Goal: Book appointment/travel/reservation

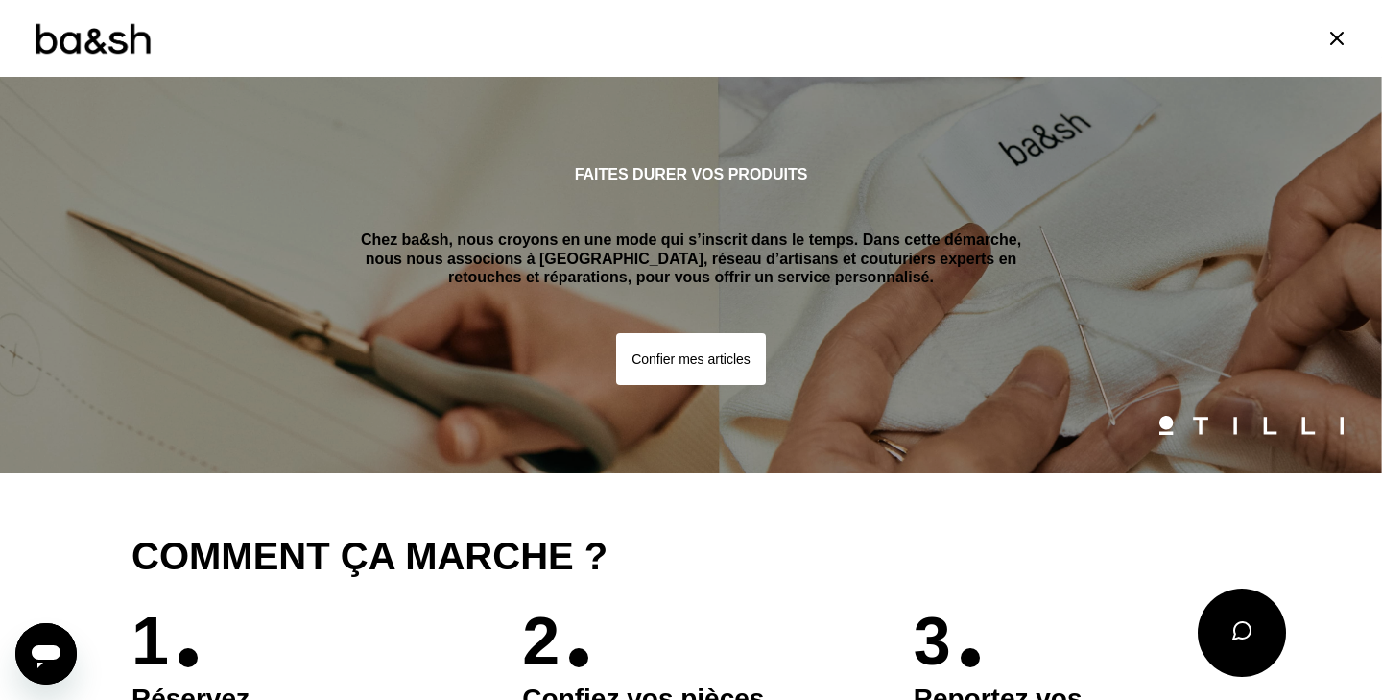
click at [664, 350] on button "Confier mes articles" at bounding box center [691, 359] width 150 height 52
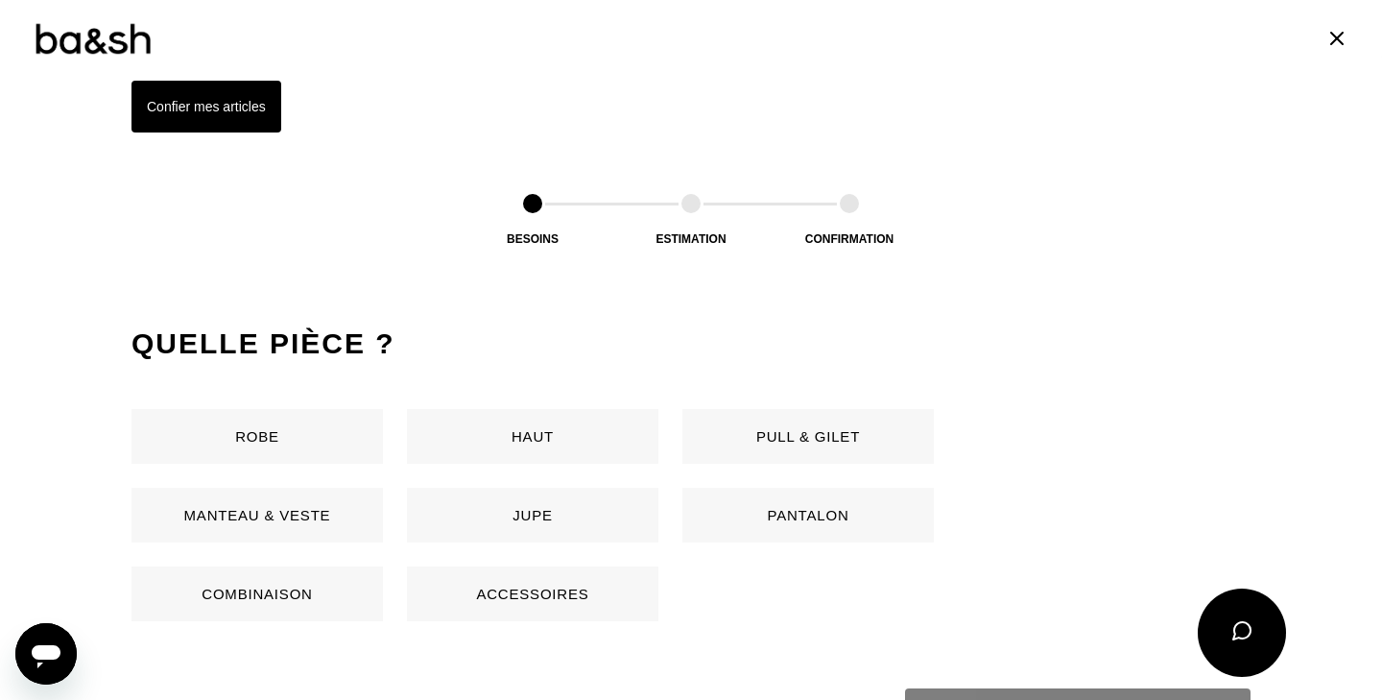
scroll to position [907, 0]
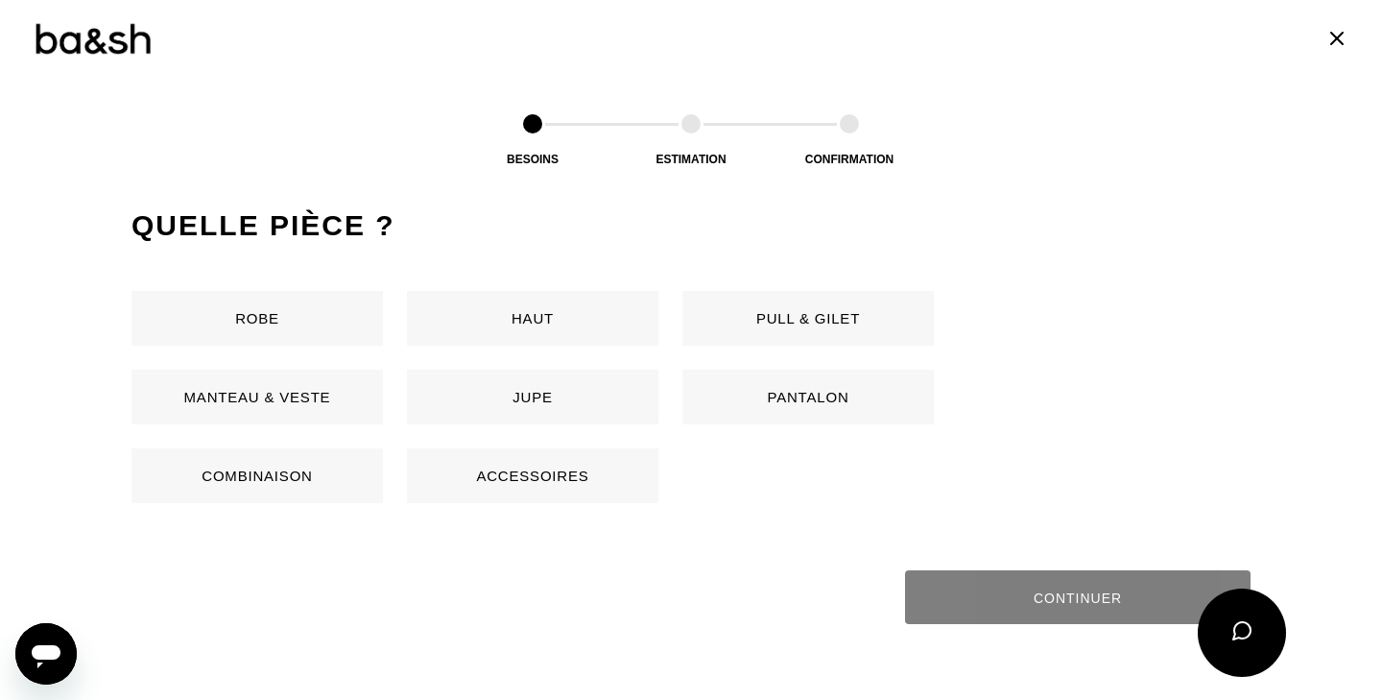
click at [607, 326] on button "Haut" at bounding box center [532, 318] width 251 height 55
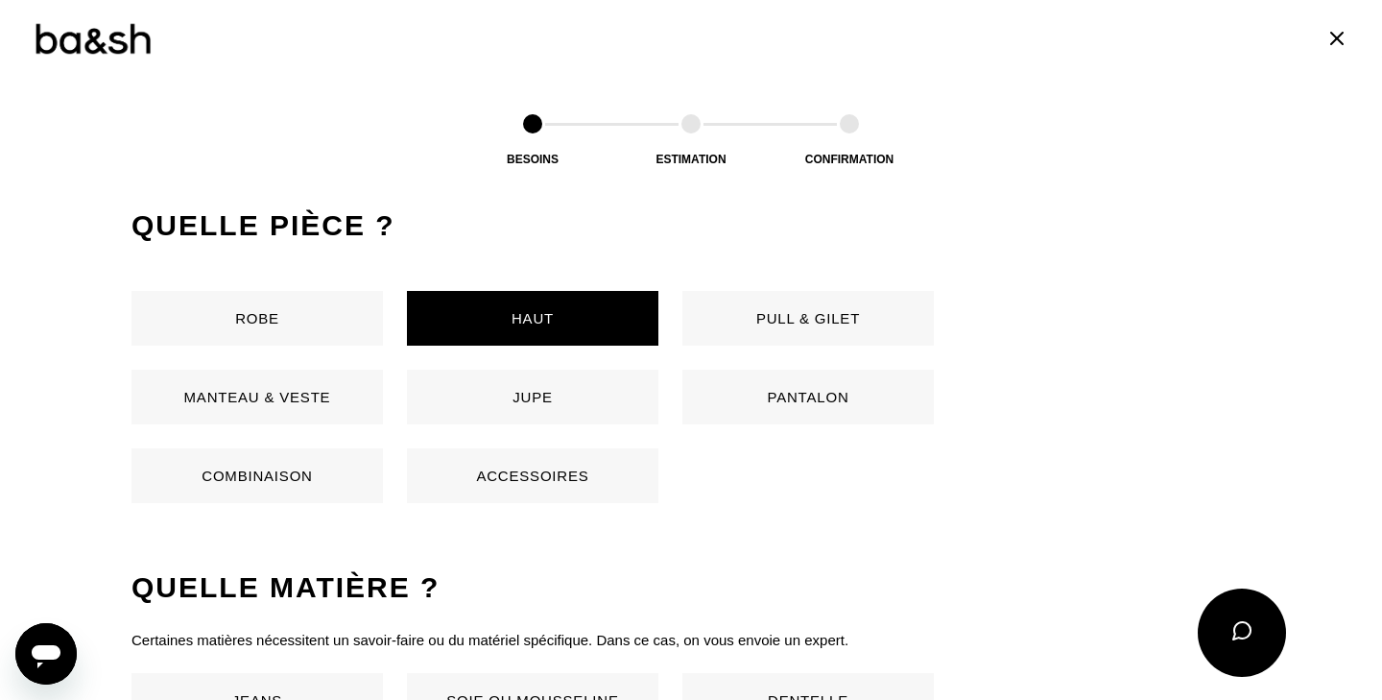
scroll to position [1266, 0]
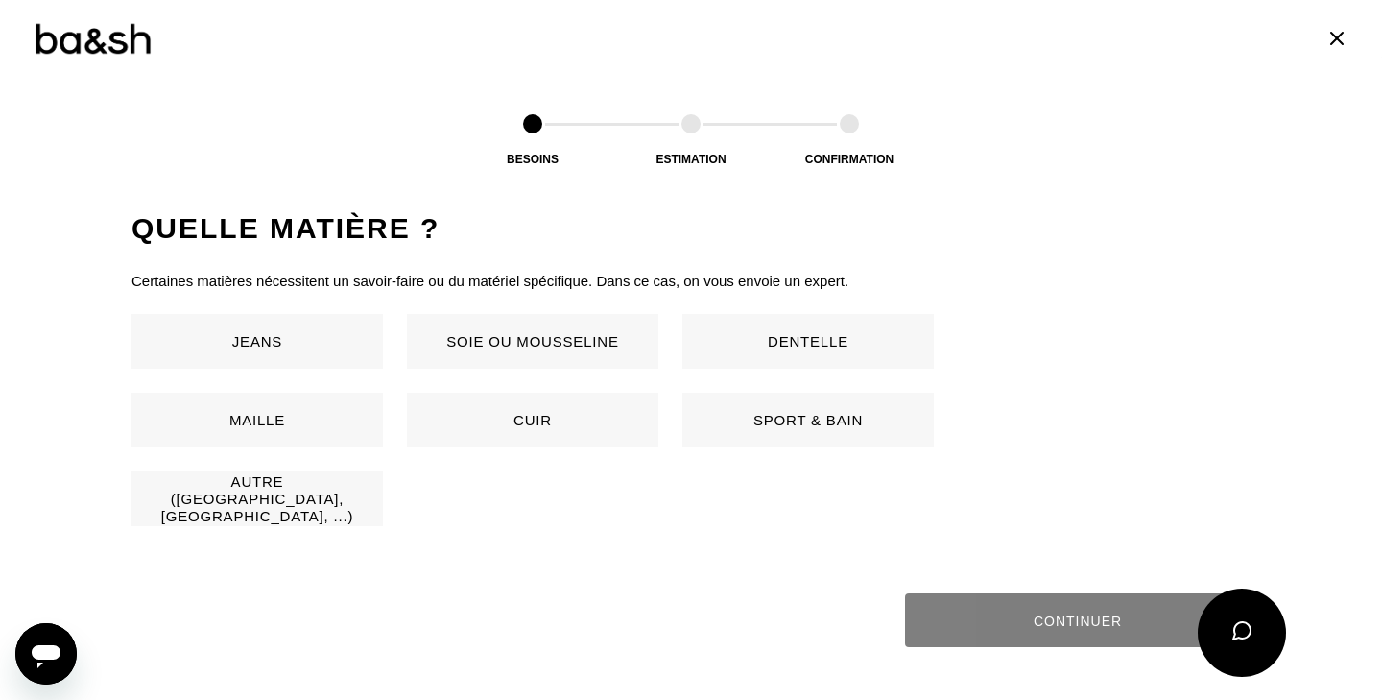
click at [318, 505] on button "Autre ([GEOGRAPHIC_DATA], [GEOGRAPHIC_DATA], ...)" at bounding box center [256, 498] width 251 height 55
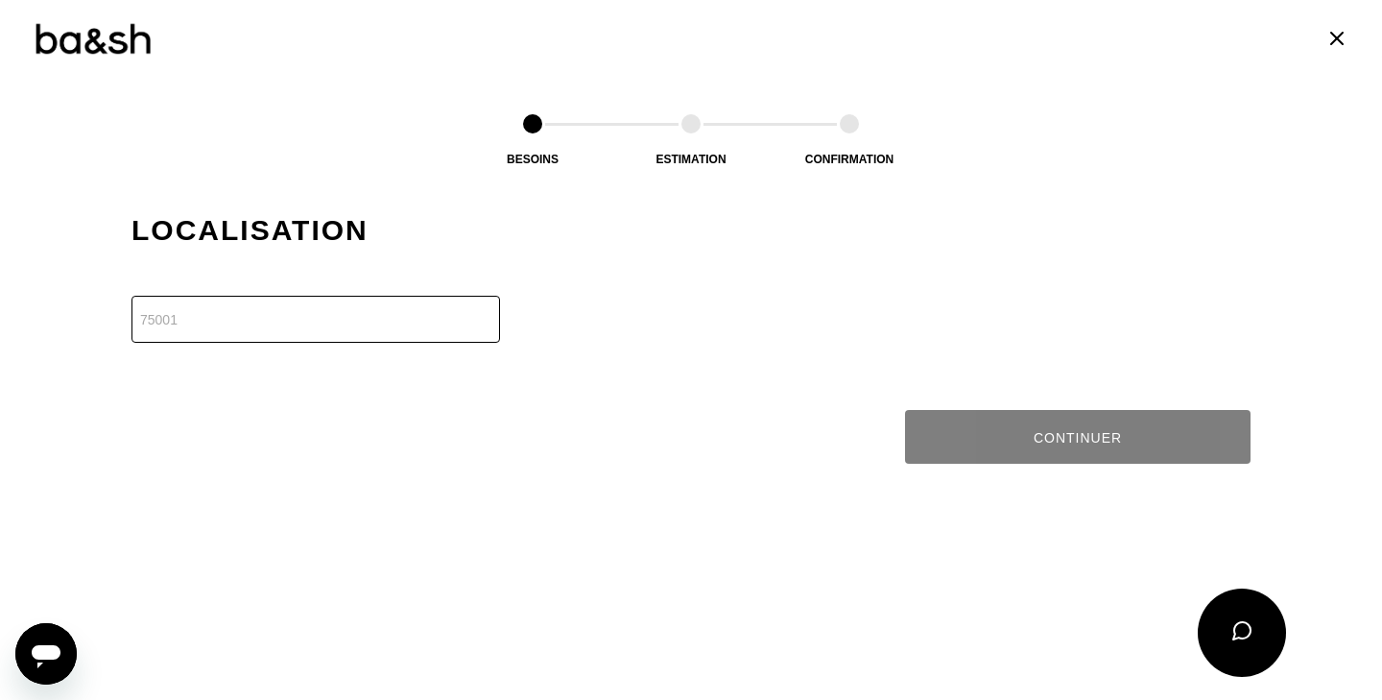
scroll to position [1647, 0]
click at [356, 301] on input "number" at bounding box center [315, 318] width 369 height 47
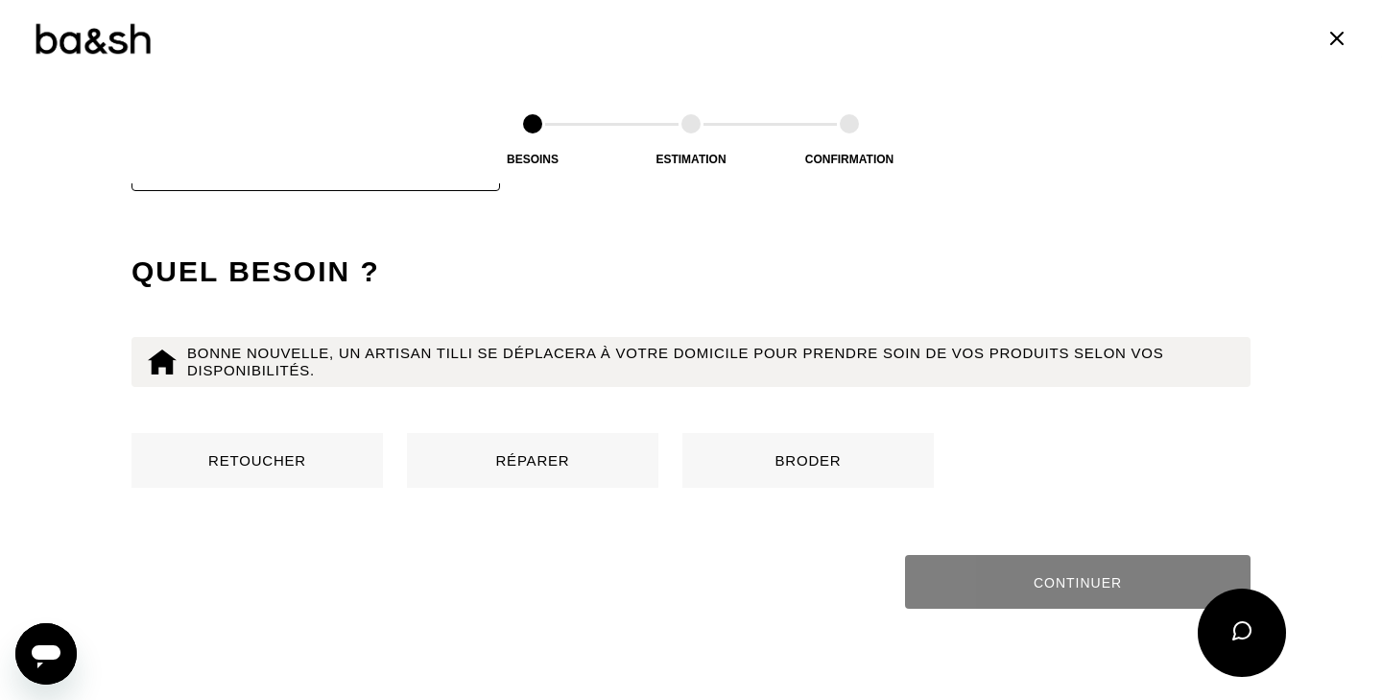
scroll to position [1843, 0]
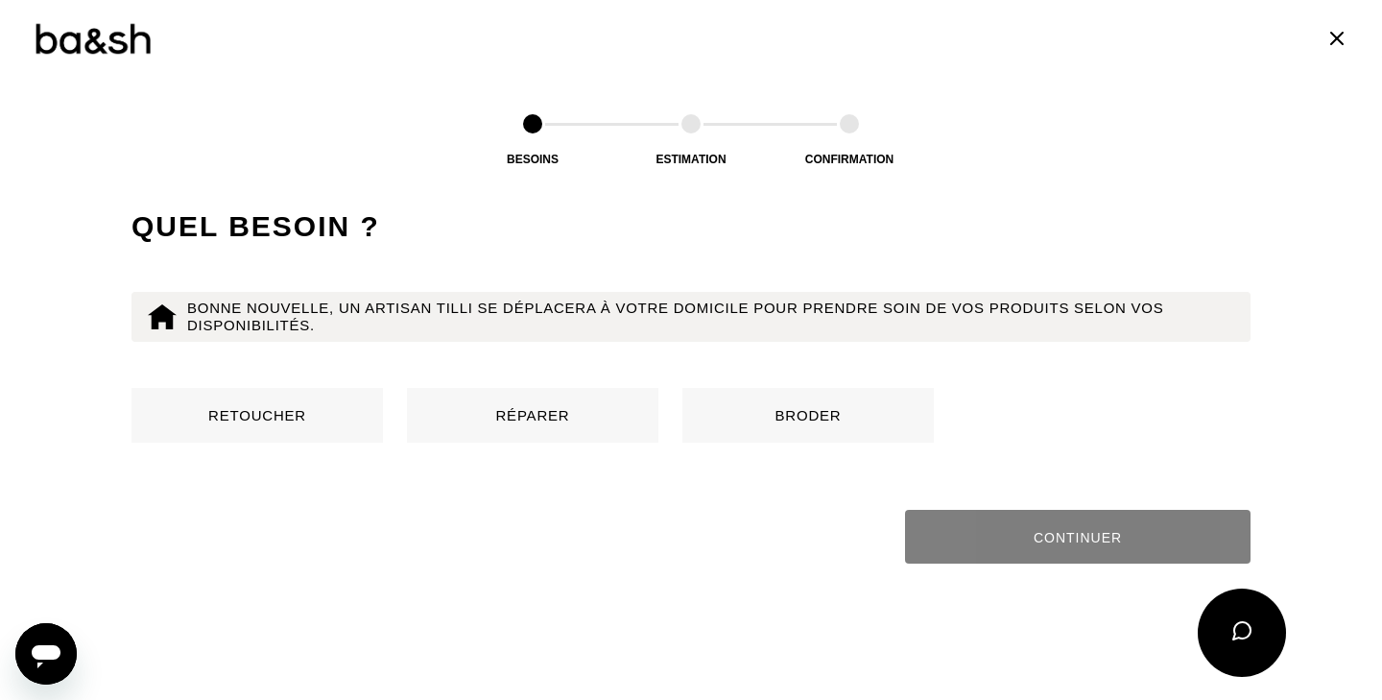
type input "13100"
click at [530, 423] on button "Réparer" at bounding box center [532, 415] width 251 height 55
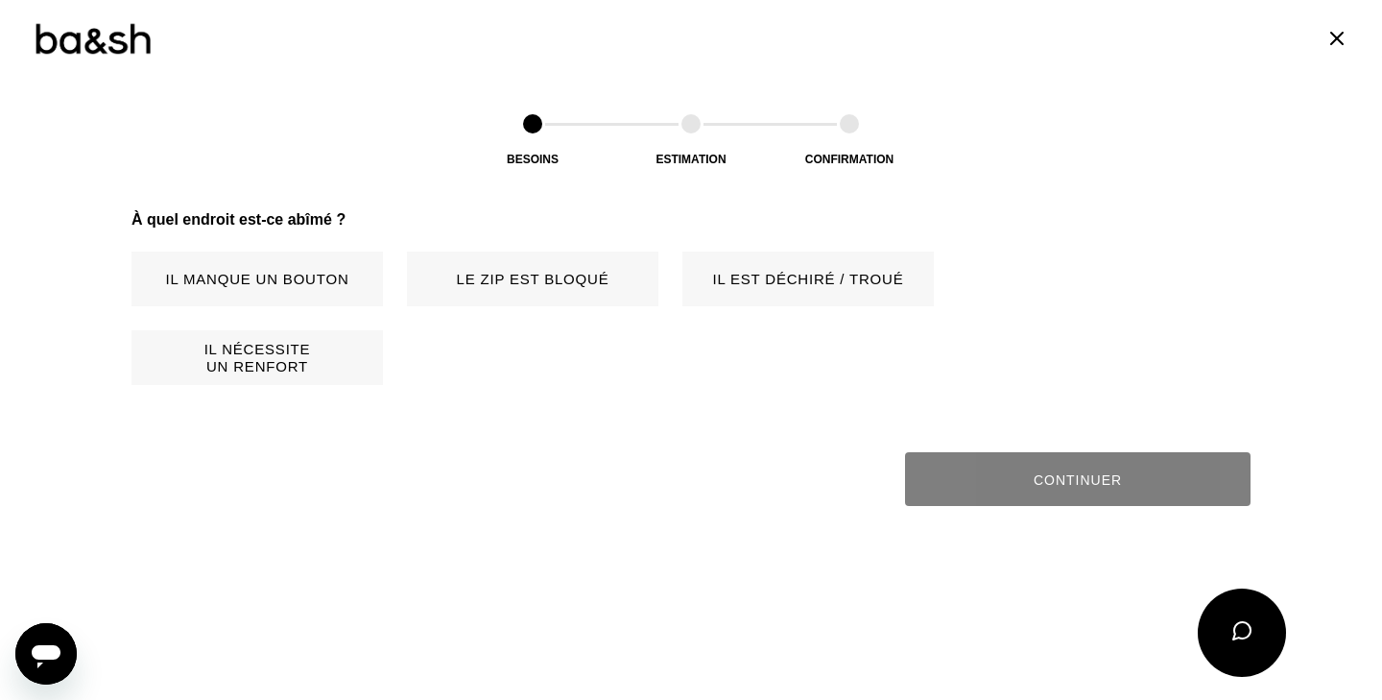
scroll to position [2138, 0]
click at [496, 293] on button "Le zip est bloqué" at bounding box center [532, 277] width 251 height 55
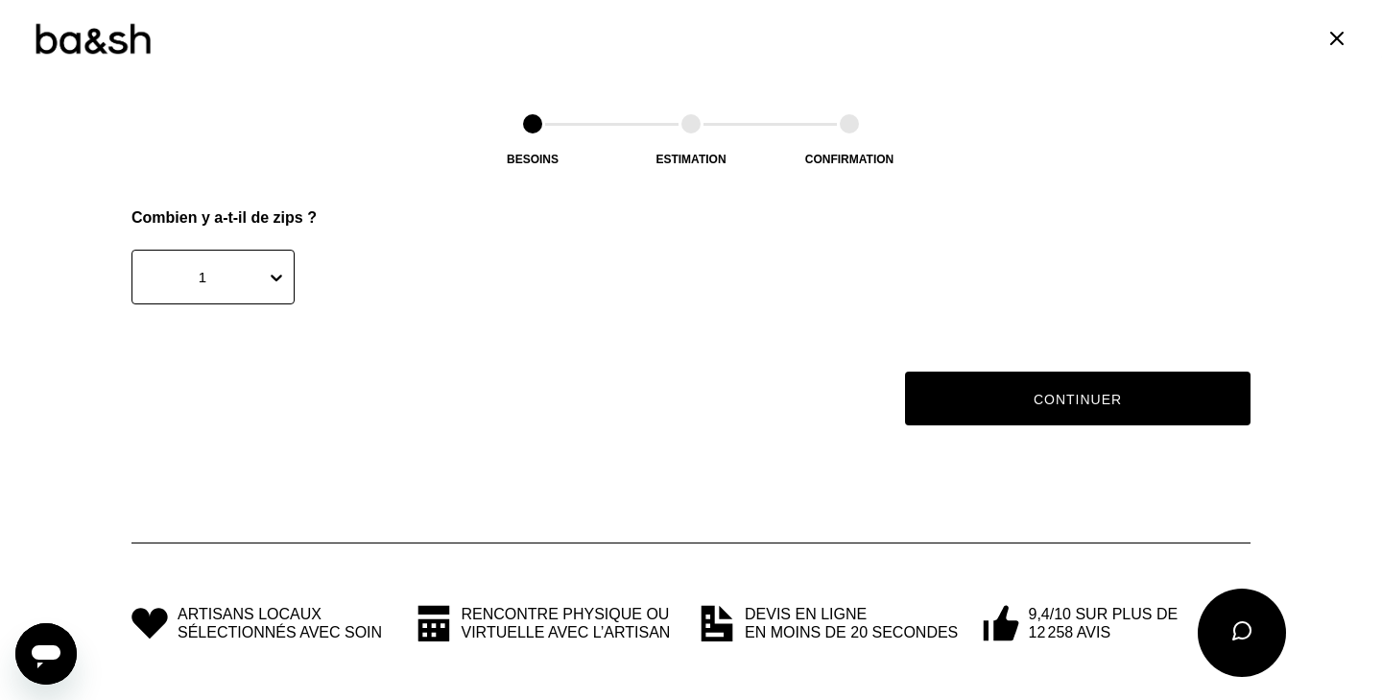
scroll to position [2372, 0]
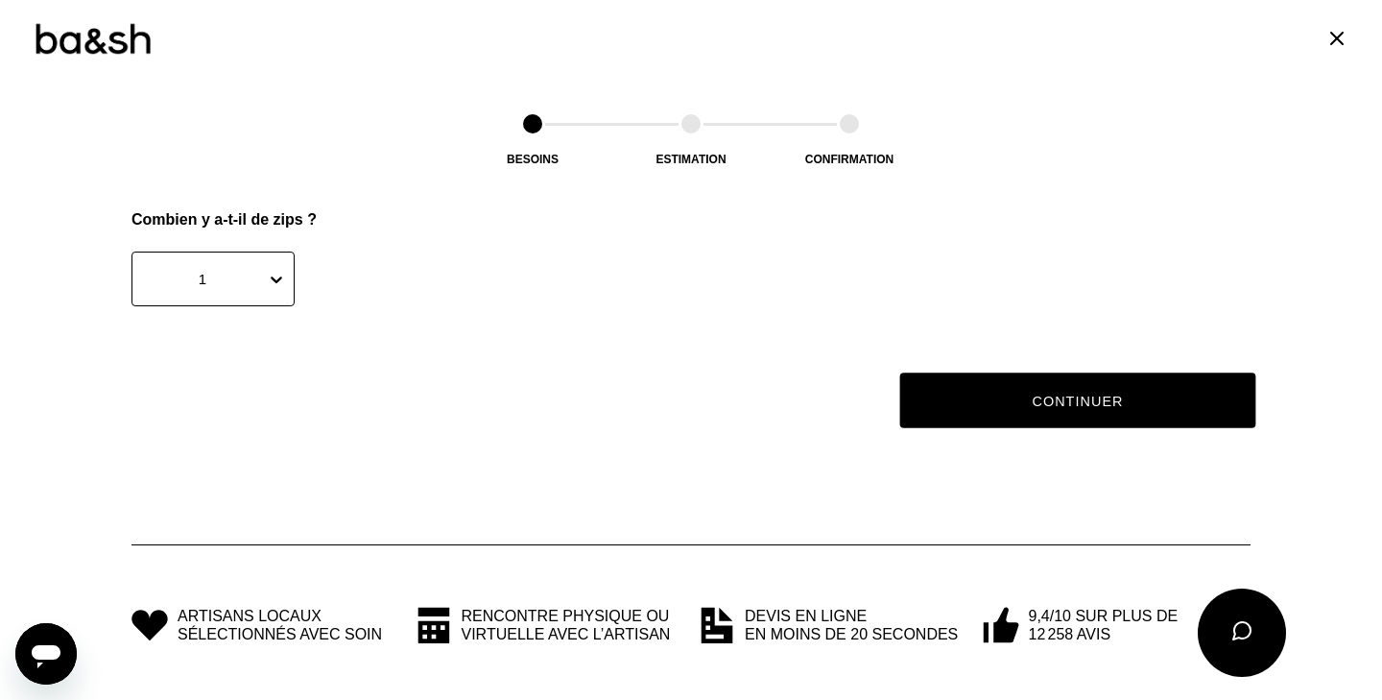
click at [1072, 386] on button "Continuer" at bounding box center [1078, 401] width 356 height 56
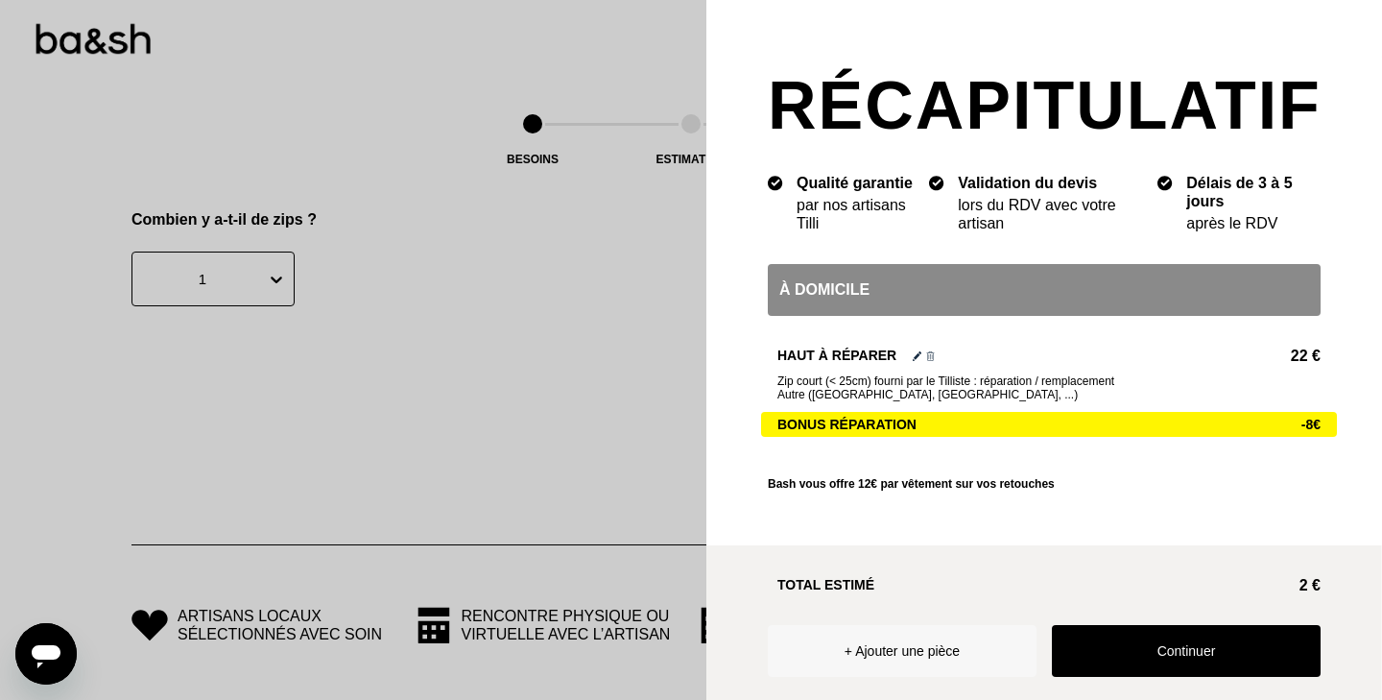
scroll to position [1194, 0]
drag, startPoint x: 905, startPoint y: 482, endPoint x: 1102, endPoint y: 483, distance: 196.7
click at [1105, 483] on div "Bash vous offre 12€ par vêtement sur vos retouches" at bounding box center [1044, 483] width 553 height 13
click at [1105, 646] on button "Continuer" at bounding box center [1186, 651] width 269 height 52
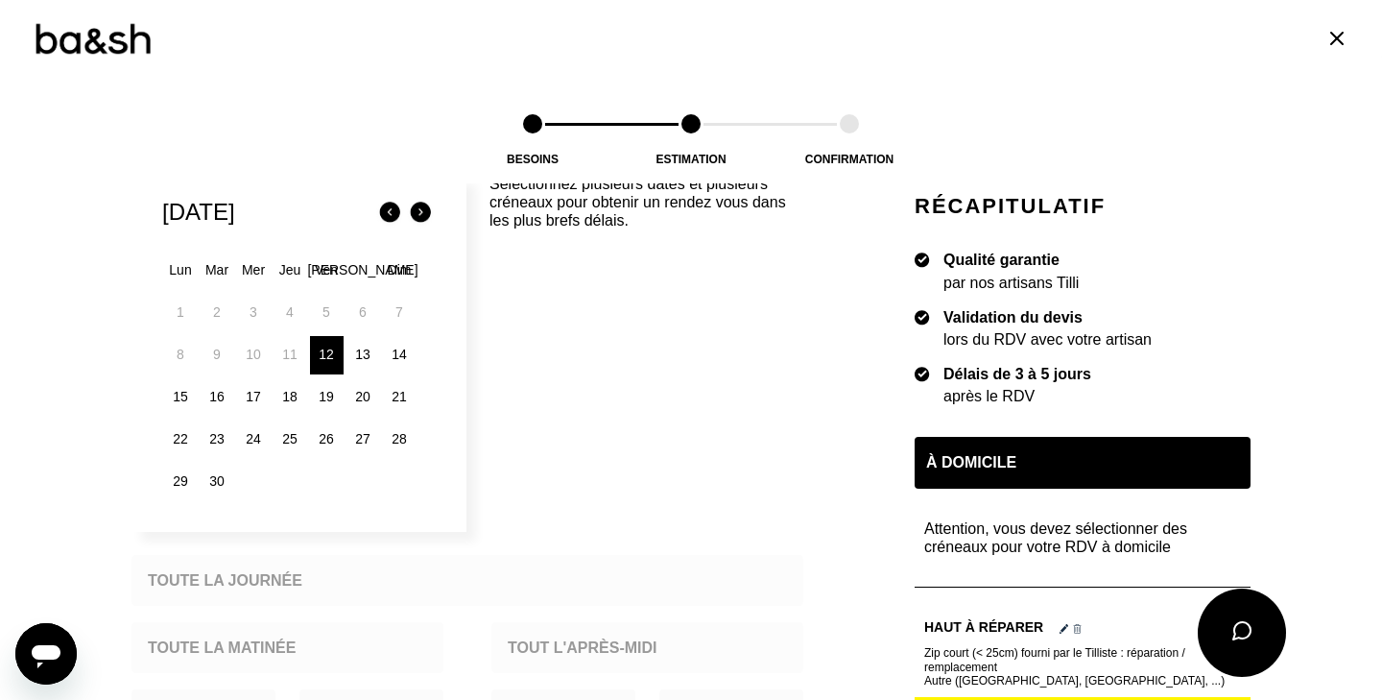
scroll to position [336, 0]
click at [360, 434] on div "27" at bounding box center [363, 441] width 34 height 38
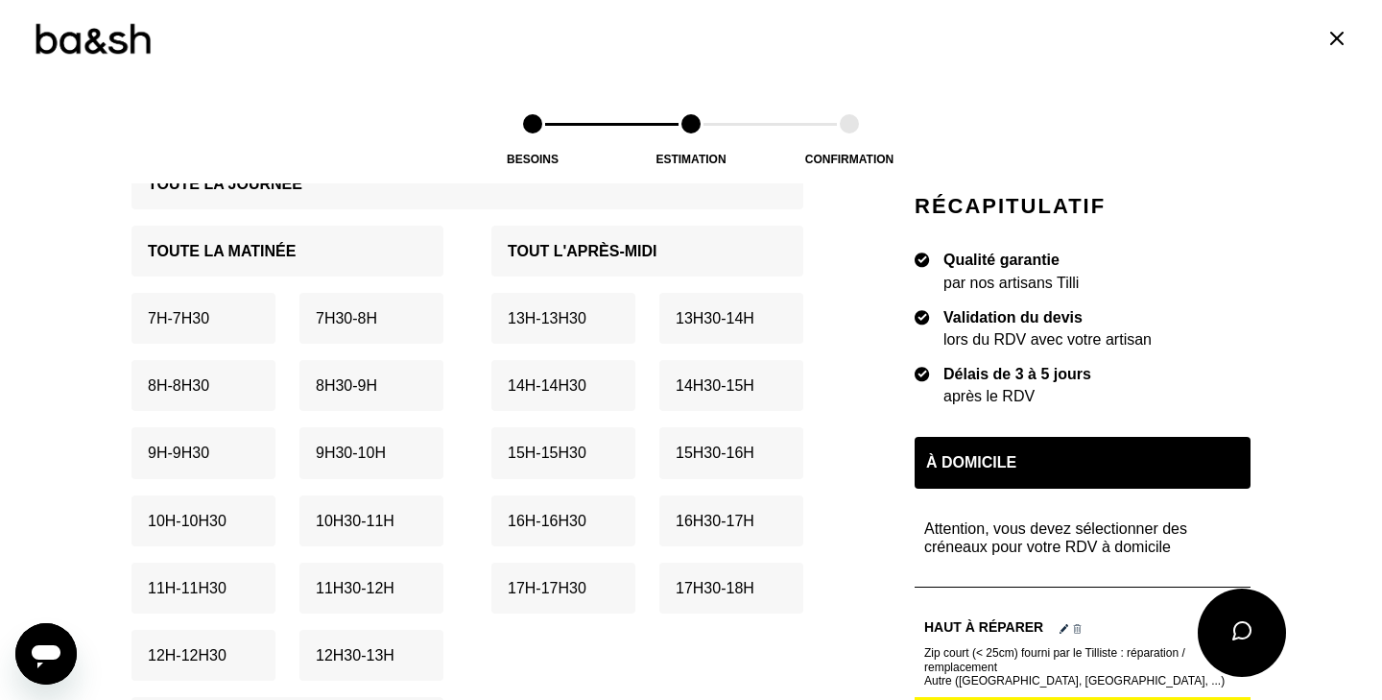
scroll to position [747, 0]
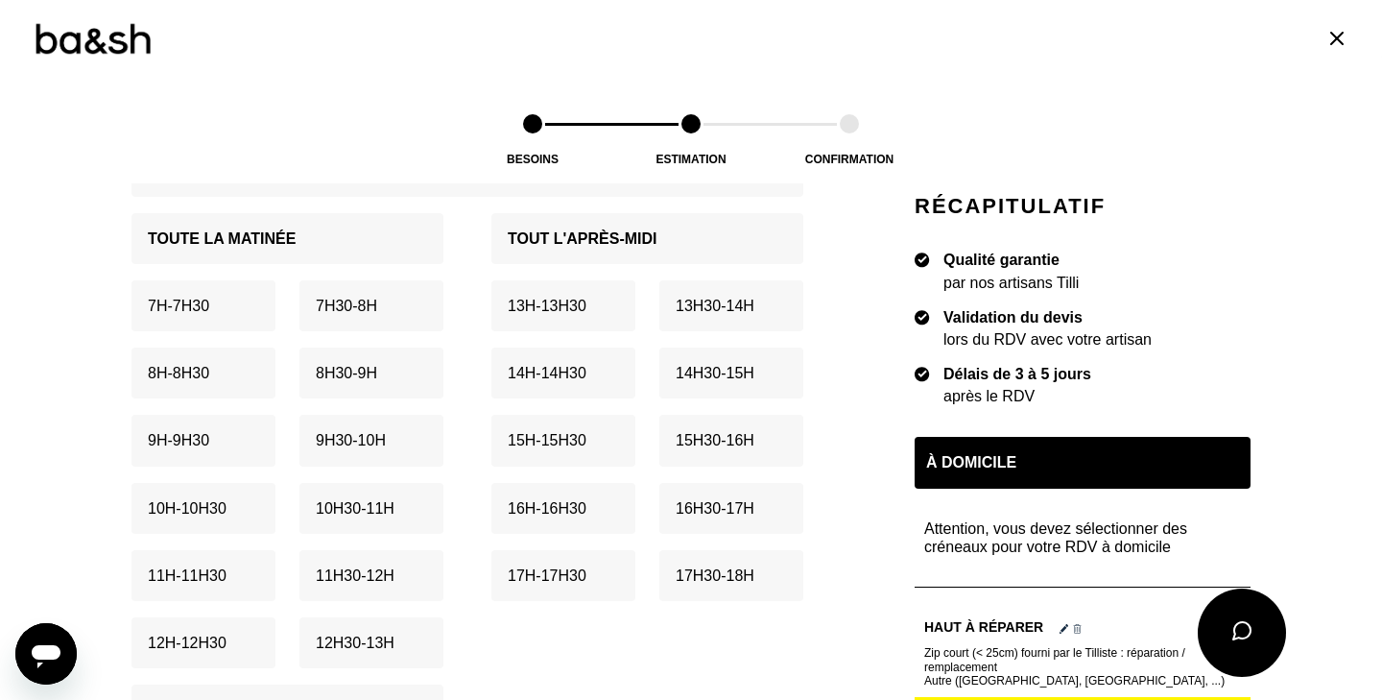
click at [607, 513] on div "16h - 16h30" at bounding box center [563, 508] width 144 height 51
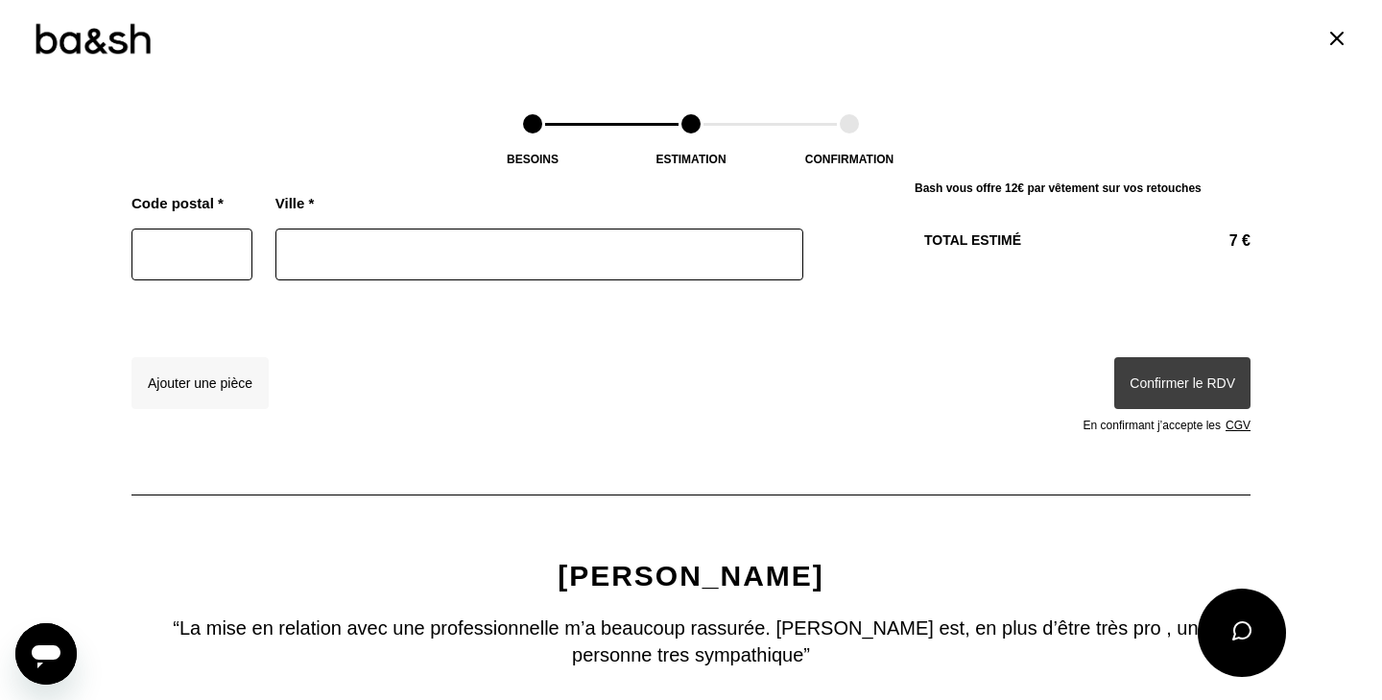
scroll to position [2323, 0]
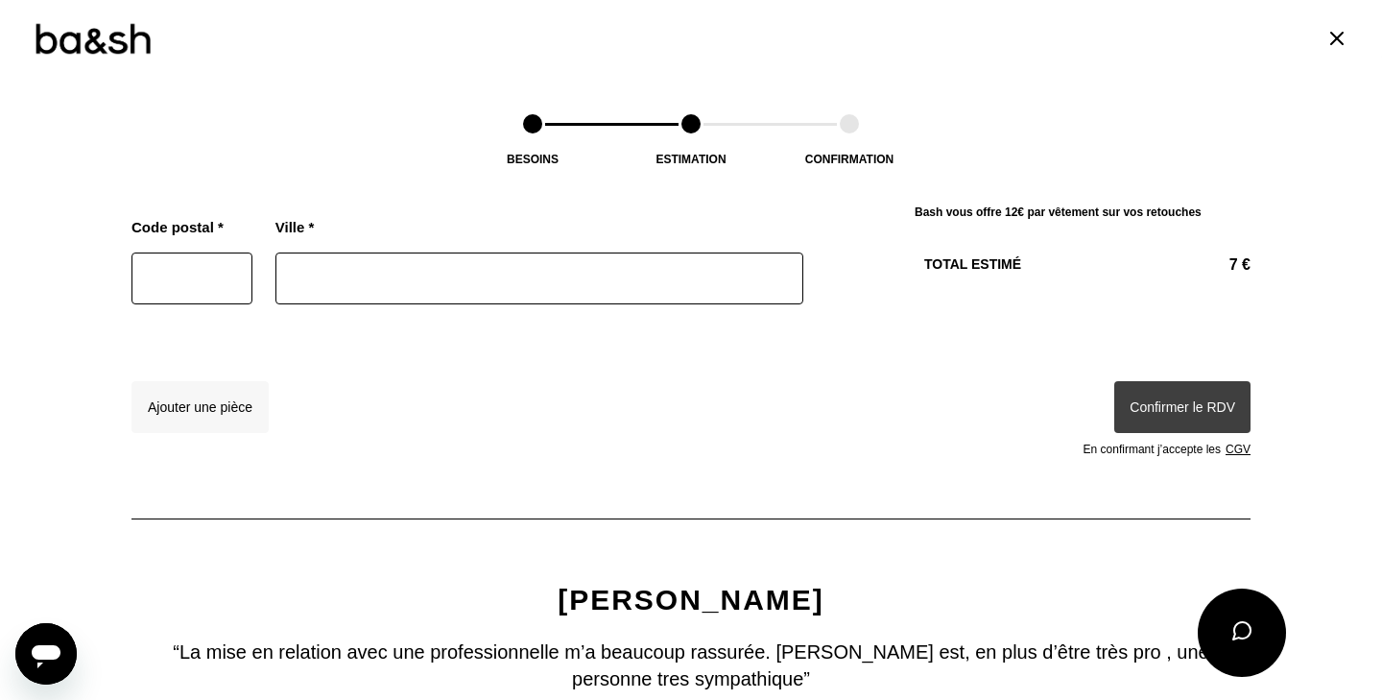
click at [1213, 383] on div "Confirmer le RDV En confirmant j’accepte les CGV" at bounding box center [1083, 418] width 336 height 75
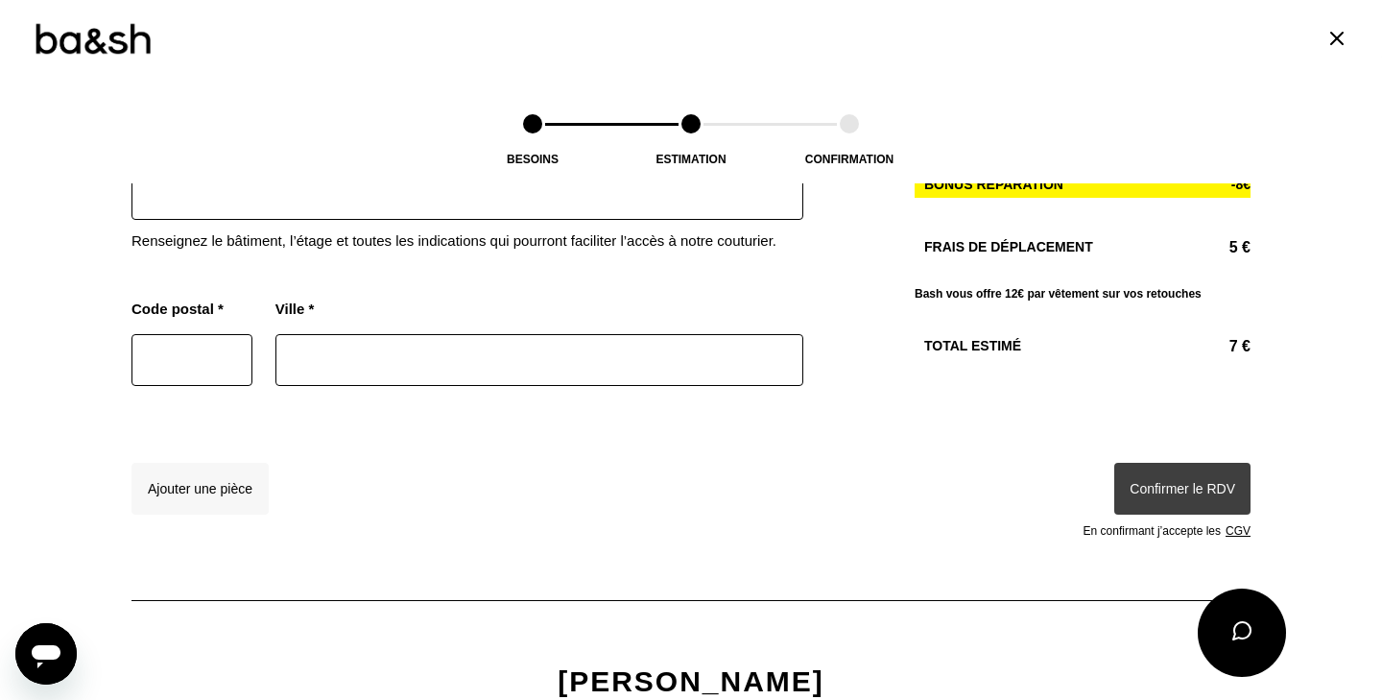
scroll to position [2252, 0]
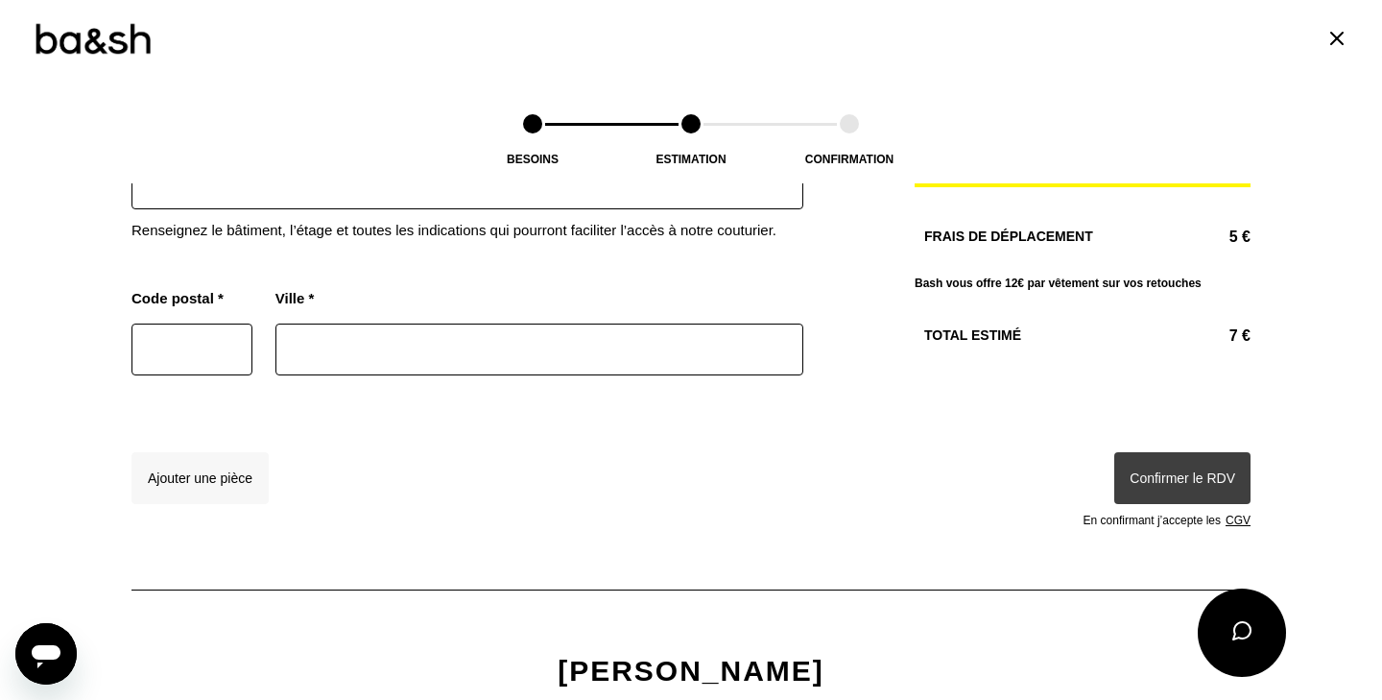
click at [1154, 437] on div "Ajouter une pièce Confirmer le RDV En confirmant j’accepte les CGV" at bounding box center [690, 482] width 1119 height 90
click at [1155, 459] on div "Confirmer le RDV En confirmant j’accepte les CGV" at bounding box center [1083, 489] width 336 height 75
type input "13100"
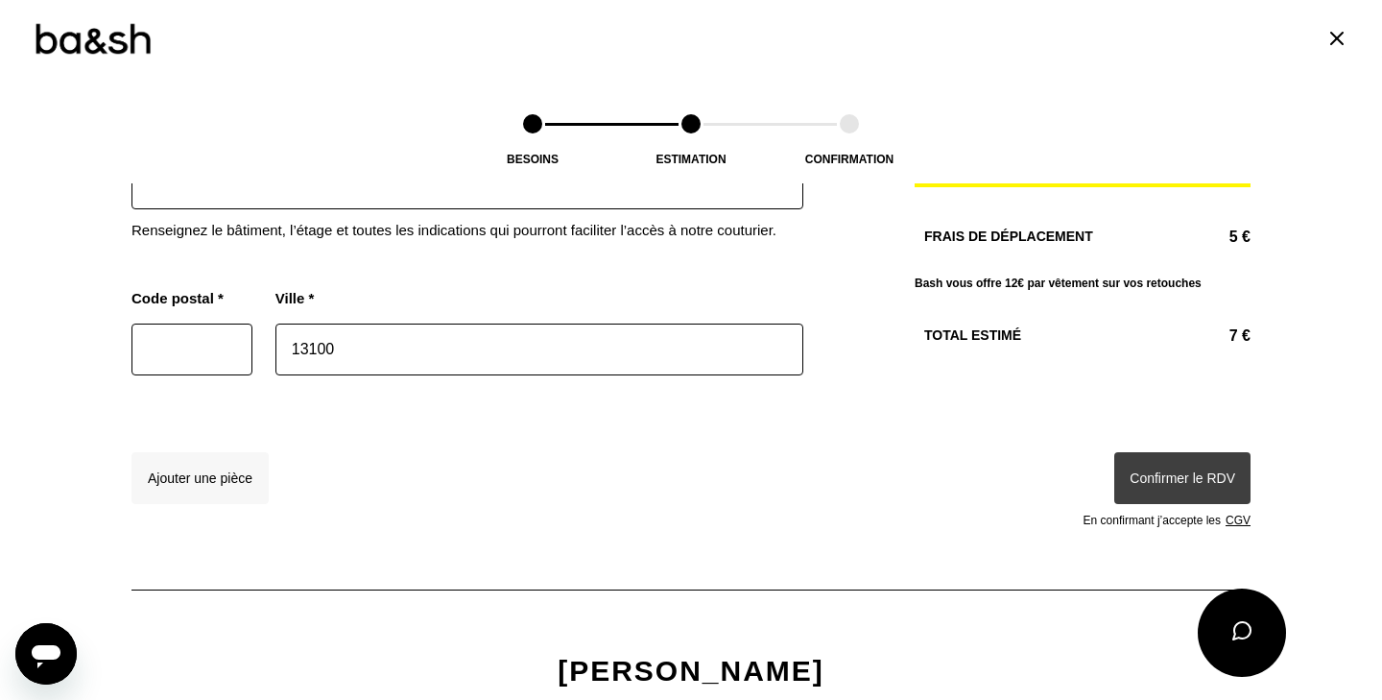
click at [1218, 452] on div "Confirmer le RDV En confirmant j’accepte les CGV" at bounding box center [1083, 489] width 336 height 75
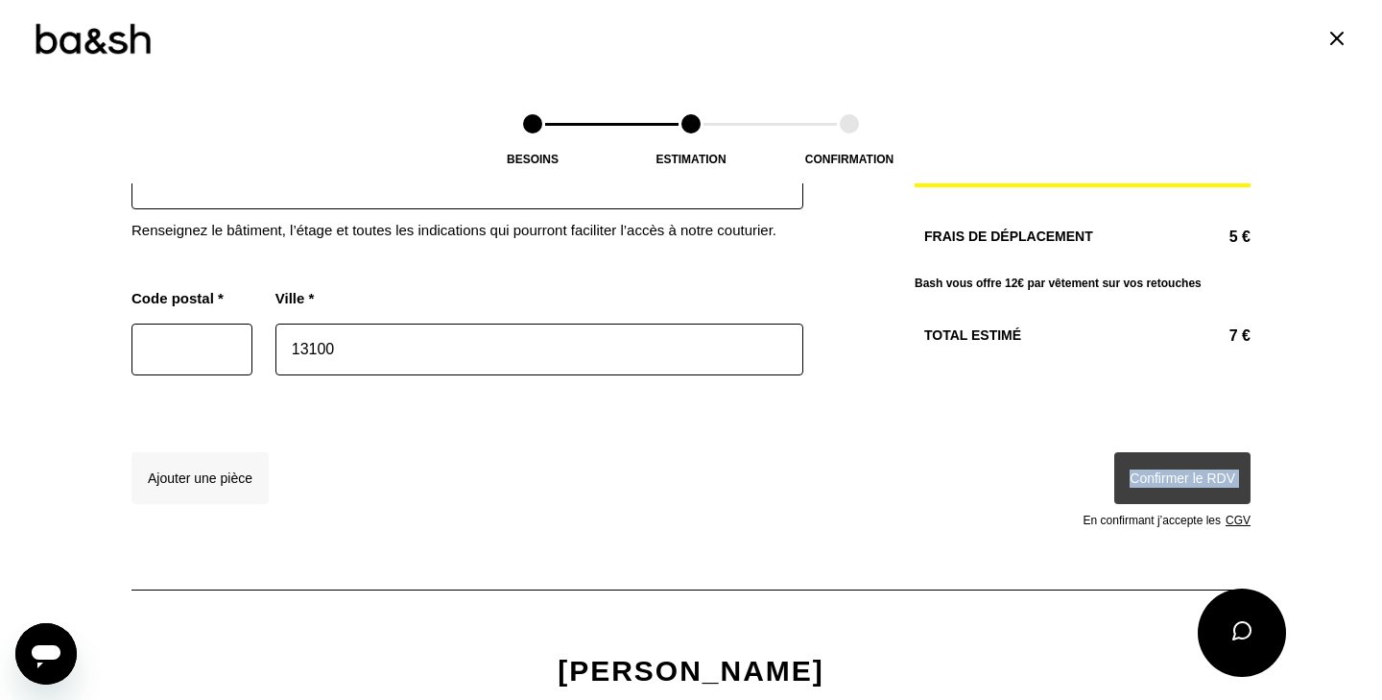
click at [1218, 452] on div "Confirmer le RDV En confirmant j’accepte les CGV" at bounding box center [1083, 489] width 336 height 75
click at [1237, 513] on link "CGV" at bounding box center [1238, 519] width 25 height 13
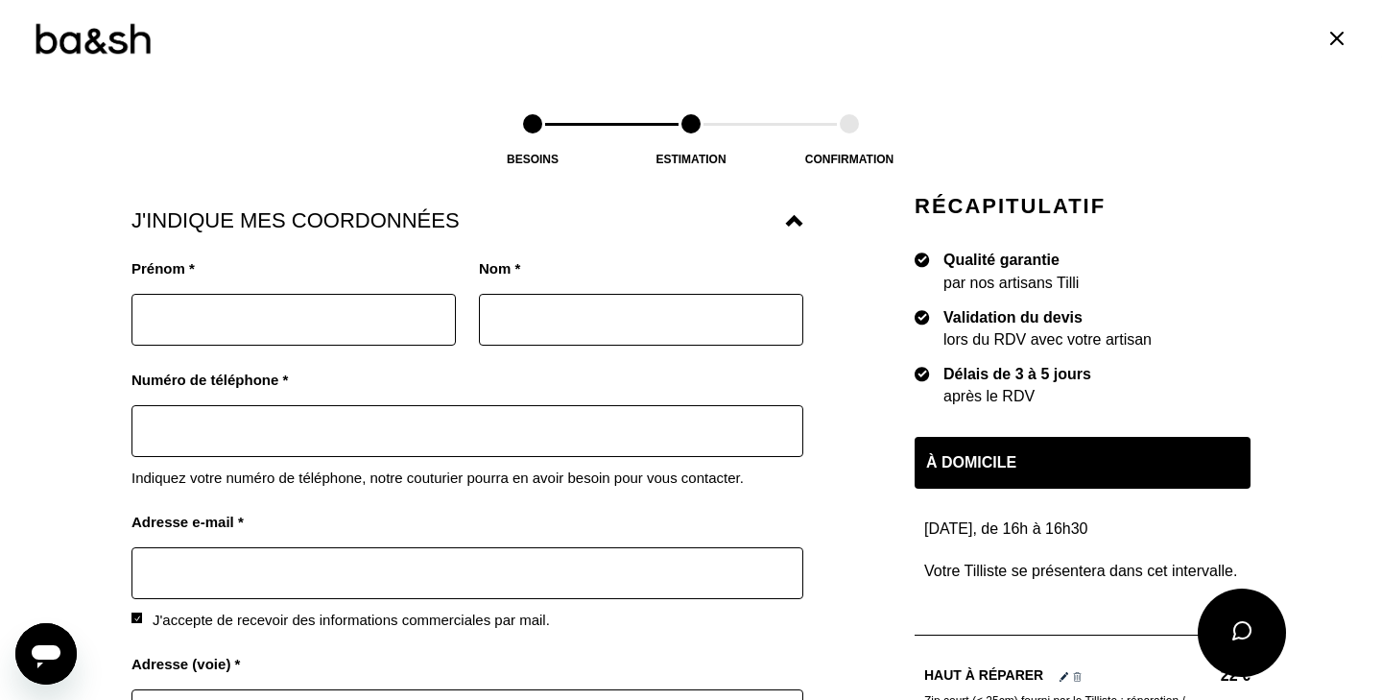
scroll to position [1582, 0]
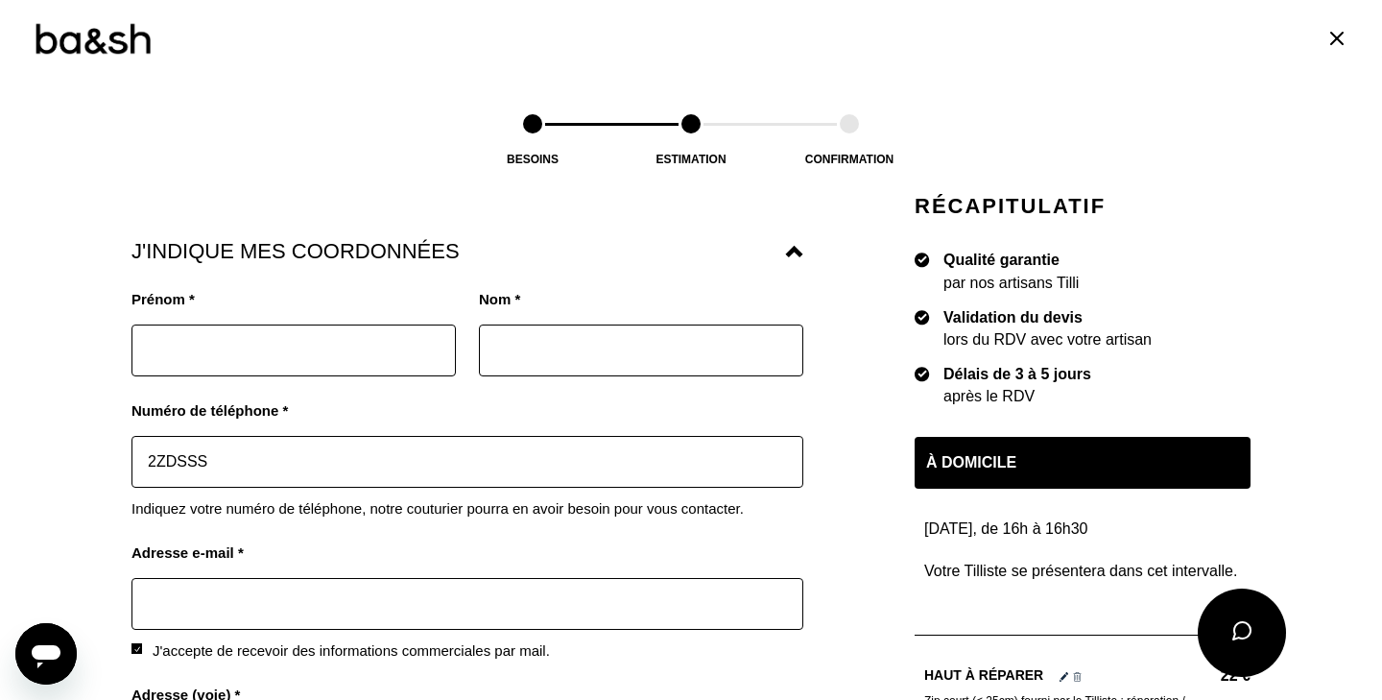
type input "2ZDSSS"
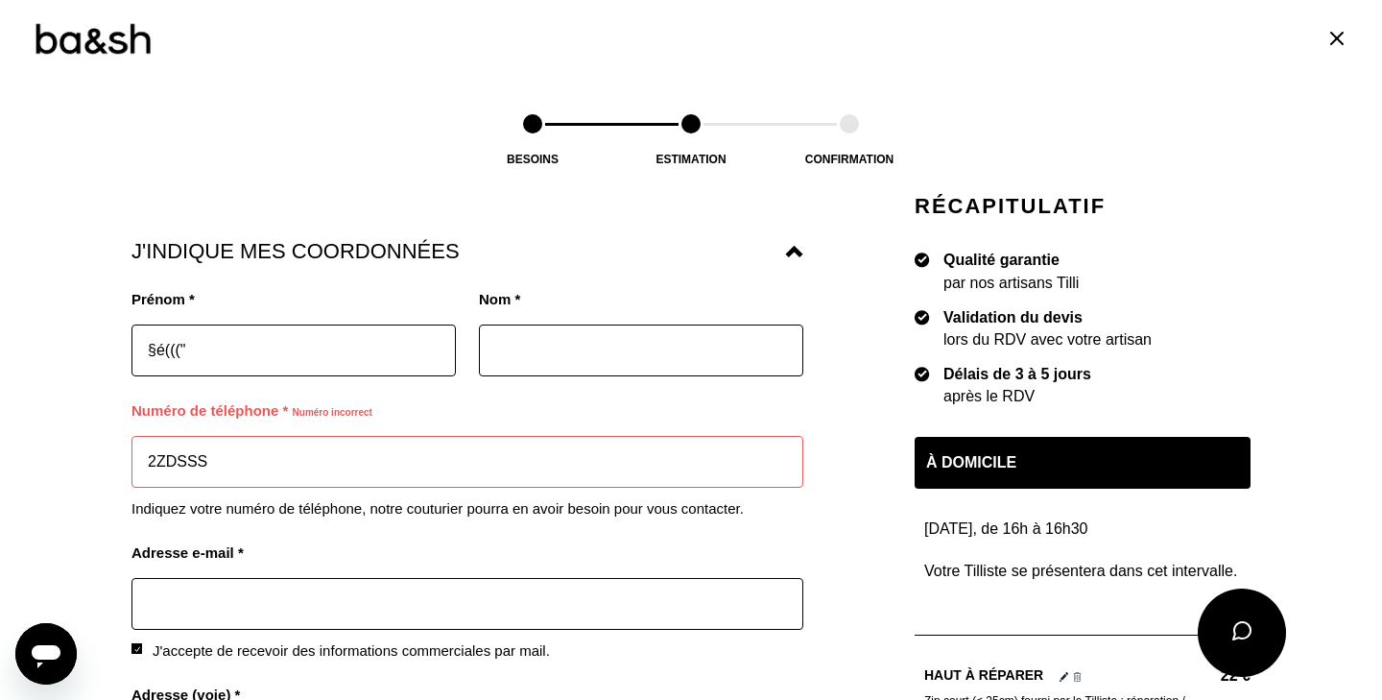
type input "§é(((""
click at [287, 449] on input "2ZDSSS" at bounding box center [467, 462] width 672 height 52
type input "2ZDSSS1211"
type input "tehha"
click at [568, 651] on div "Prénom * §é(((" Nom * Numéro de téléphone * Numéro incorrect 2ZDSSS1211 Indique…" at bounding box center [467, 655] width 672 height 781
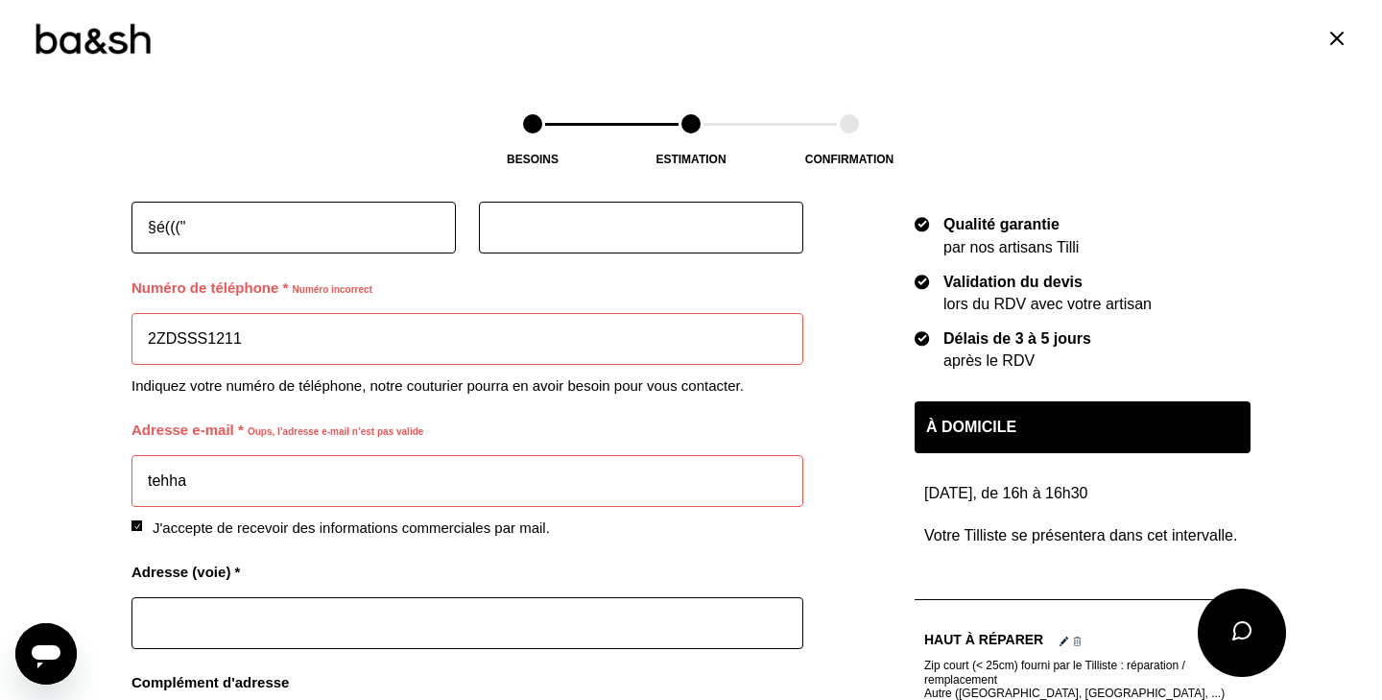
scroll to position [1712, 0]
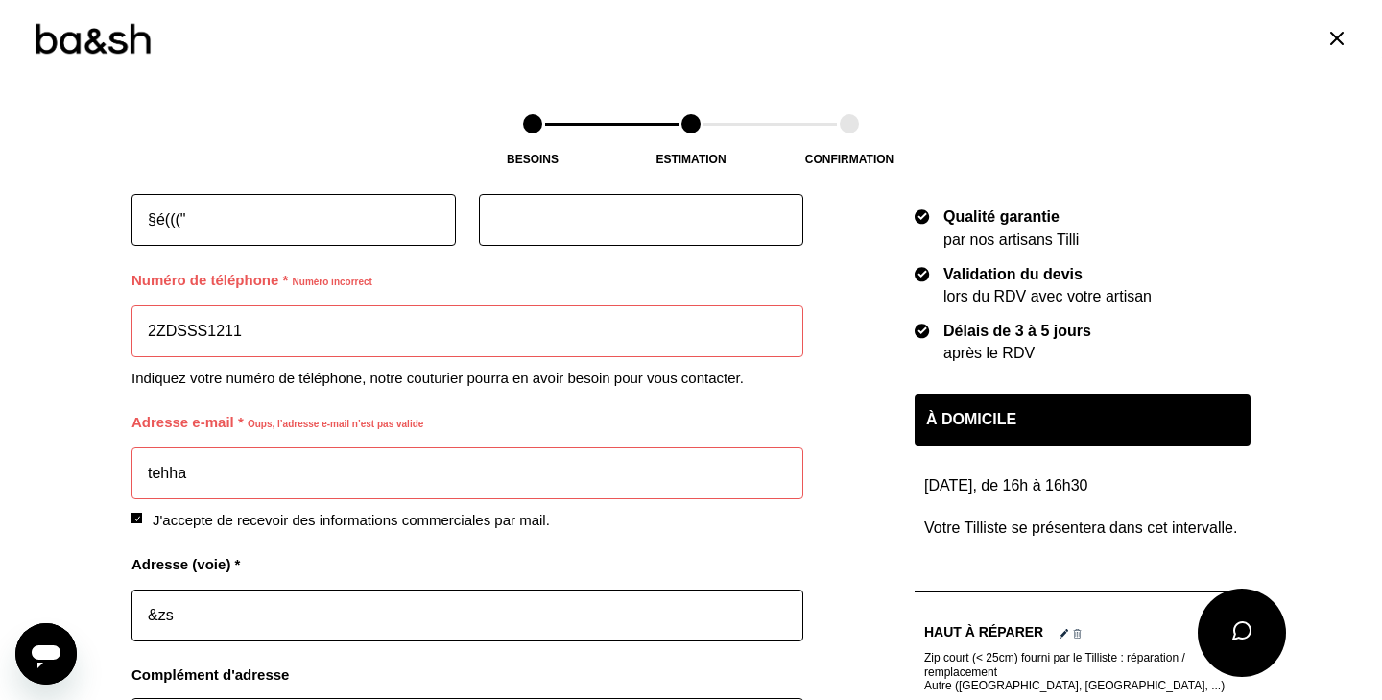
type input "&zs"
click at [458, 642] on div "Prénom * §é(((" Nom * Numéro de téléphone * Numéro incorrect 2ZDSSS1211 Indique…" at bounding box center [467, 524] width 672 height 781
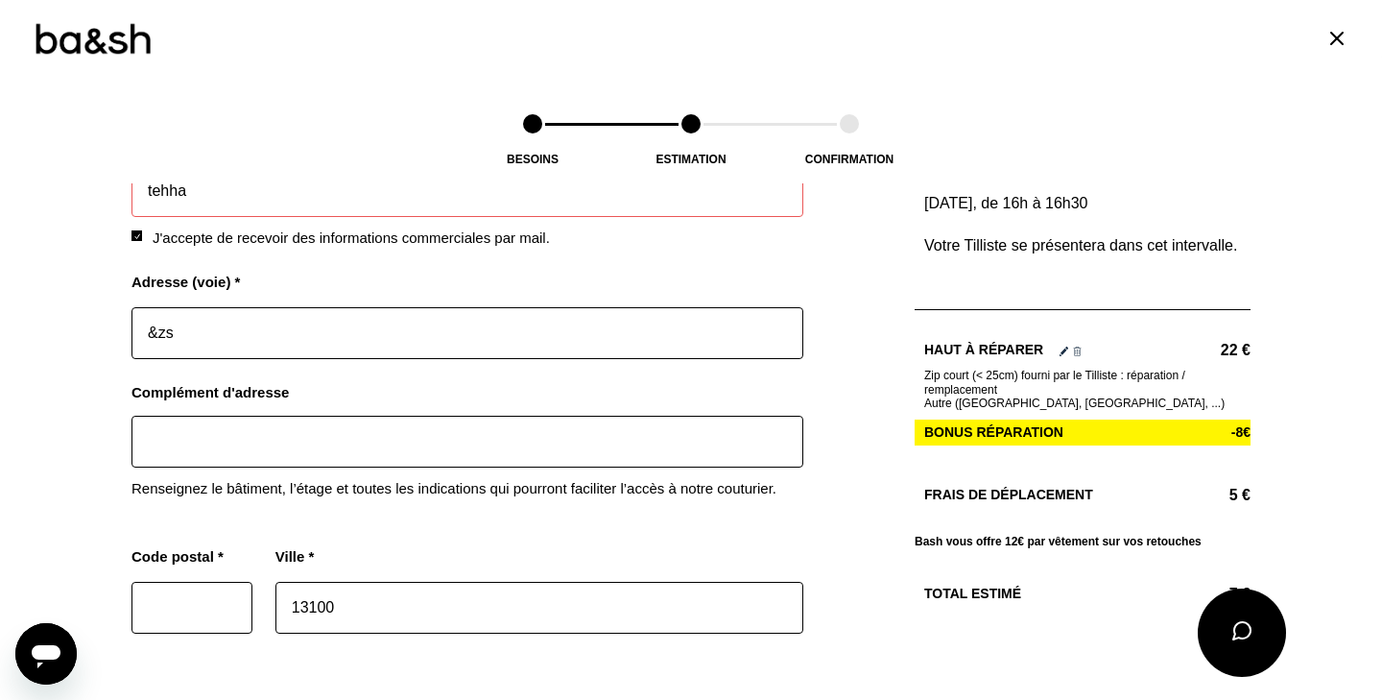
scroll to position [2001, 0]
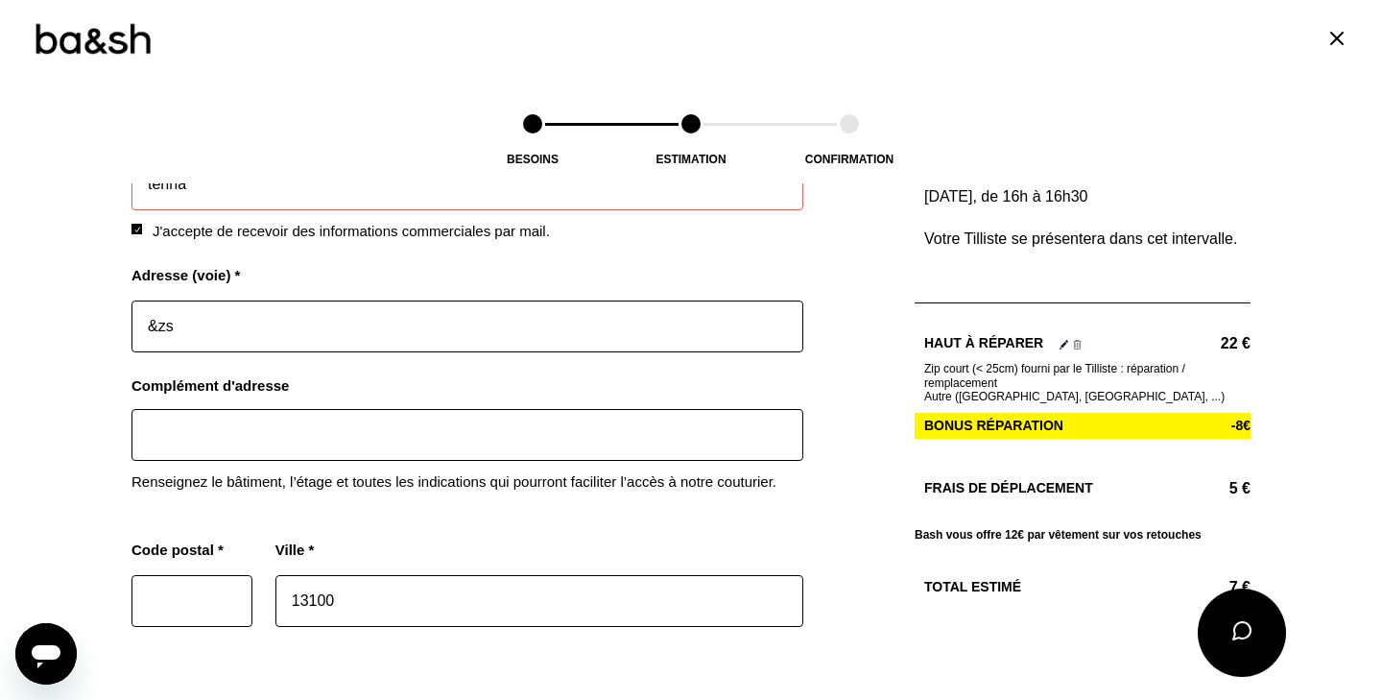
type input "1"
type input "1ZSS"
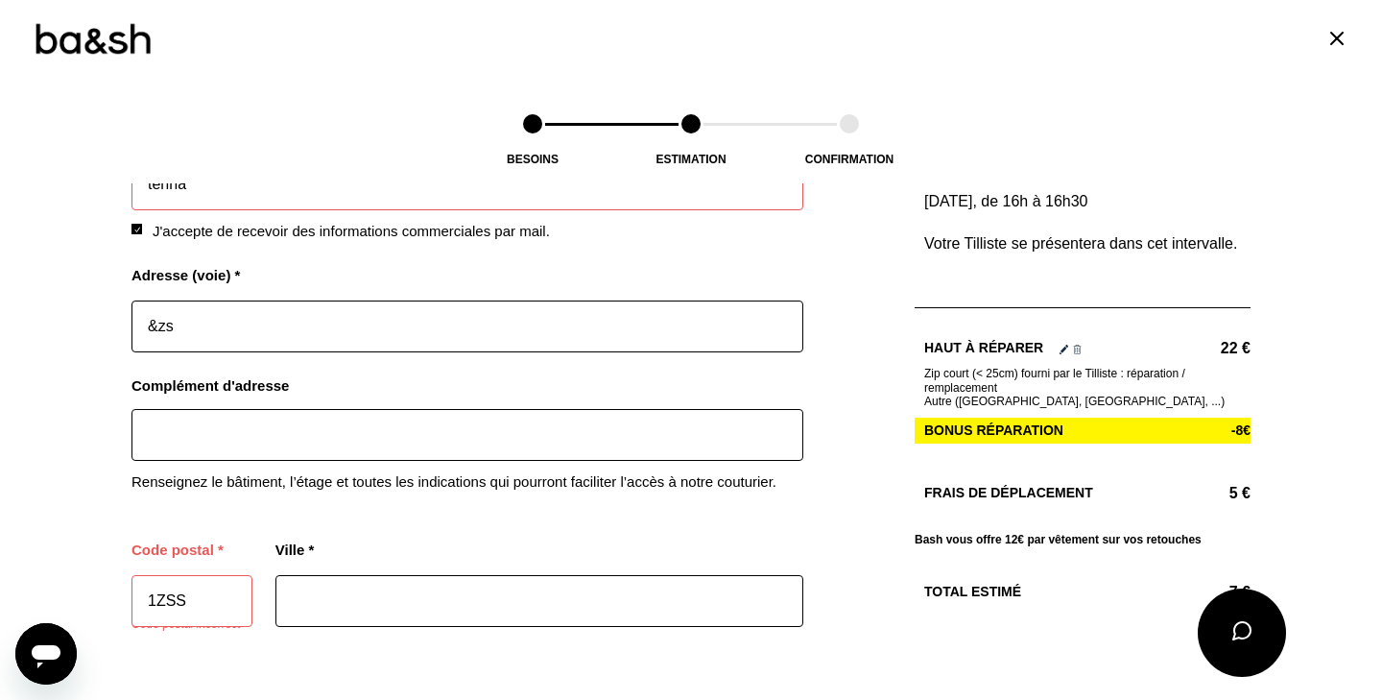
click at [334, 583] on input "text" at bounding box center [539, 601] width 528 height 52
click at [357, 584] on input "atgs&éé" at bounding box center [539, 601] width 528 height 52
type input "a"
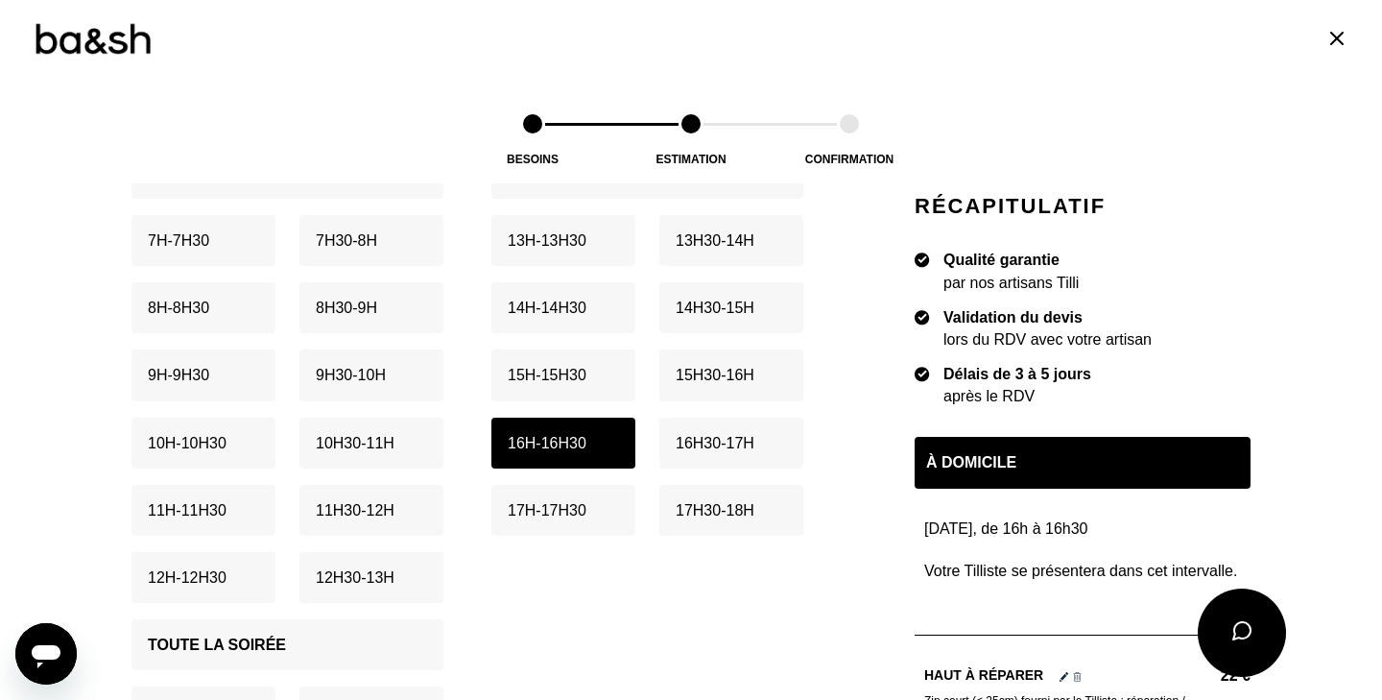
scroll to position [741, 0]
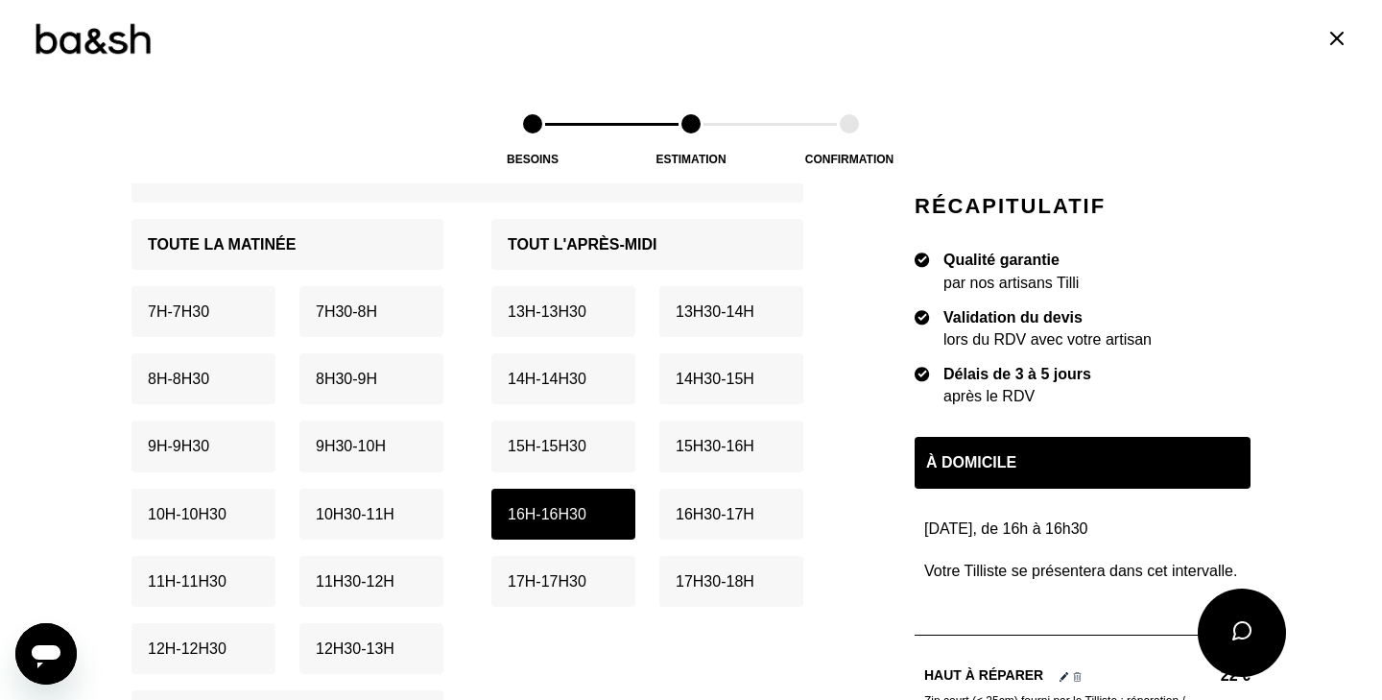
click at [100, 30] on img at bounding box center [93, 39] width 118 height 36
click at [116, 41] on img at bounding box center [93, 39] width 118 height 36
click at [535, 121] on span at bounding box center [532, 123] width 19 height 19
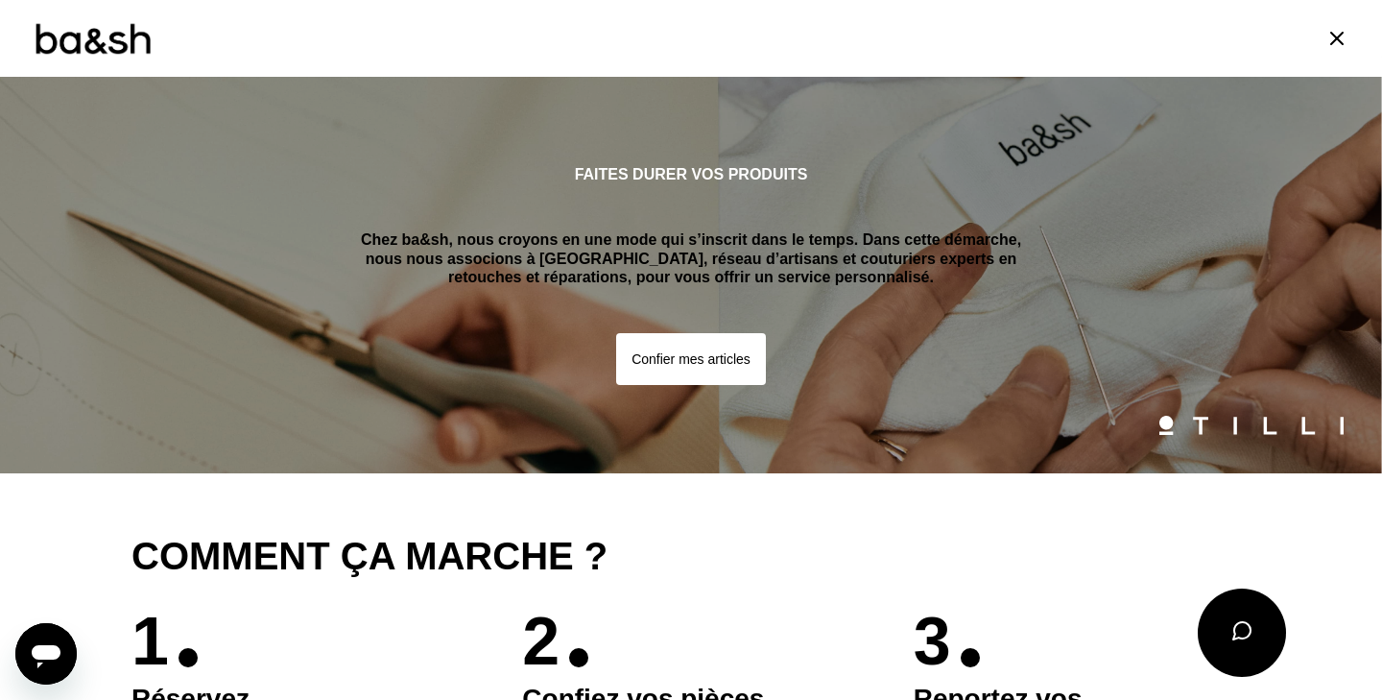
scroll to position [0, 0]
click at [105, 46] on img at bounding box center [93, 39] width 118 height 36
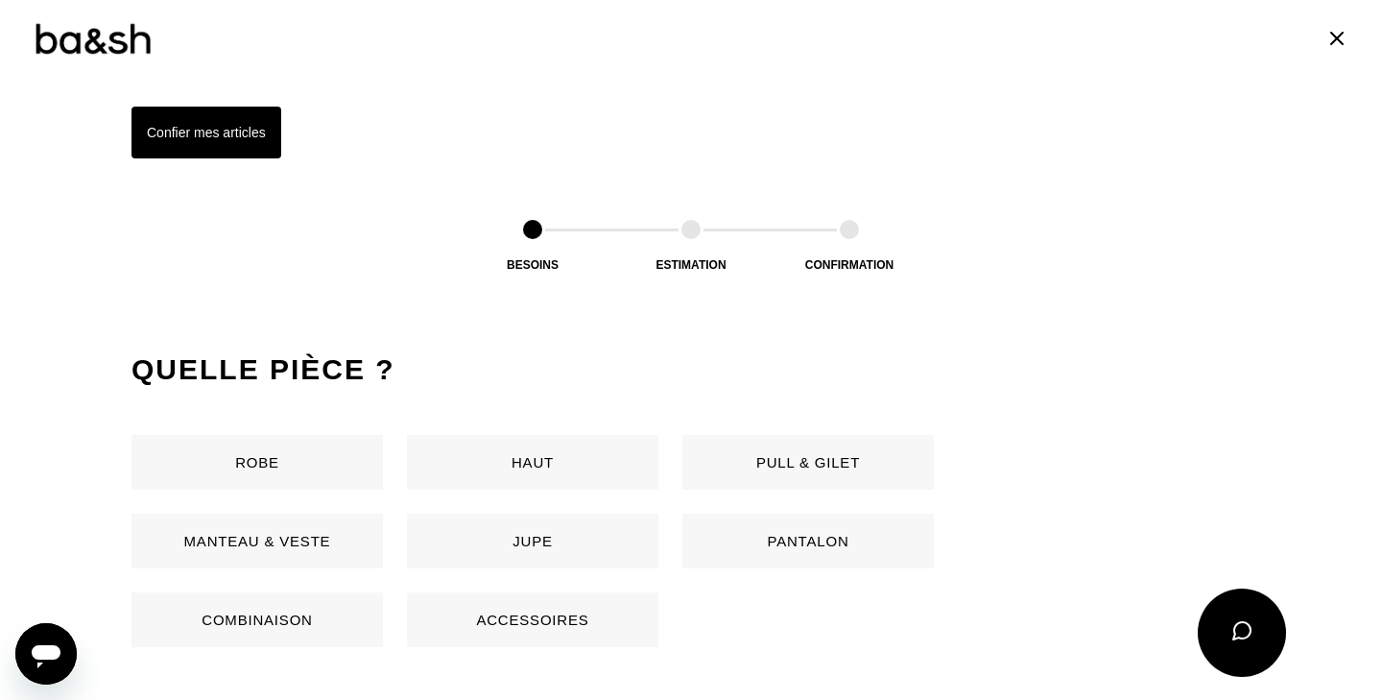
scroll to position [806, 0]
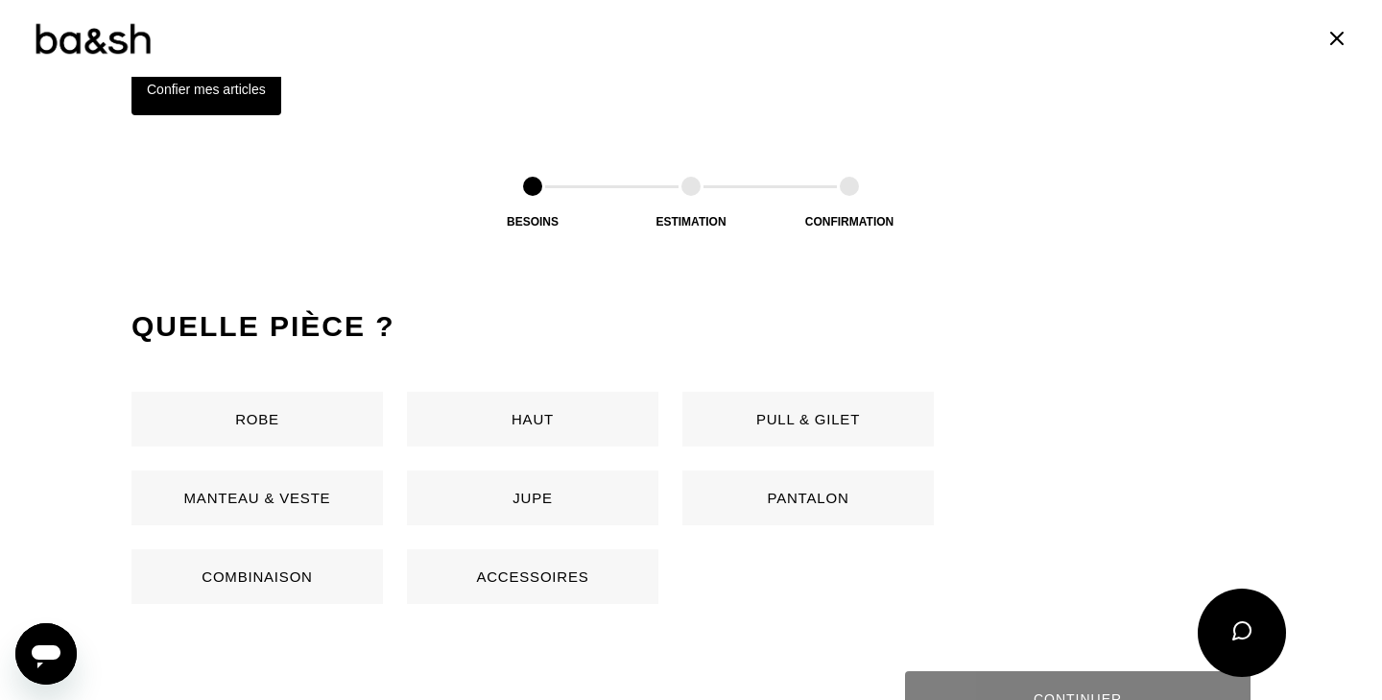
click at [463, 324] on h2 "Quelle pièce ?" at bounding box center [690, 326] width 1119 height 38
click at [152, 91] on button "Confier mes articles" at bounding box center [206, 89] width 150 height 52
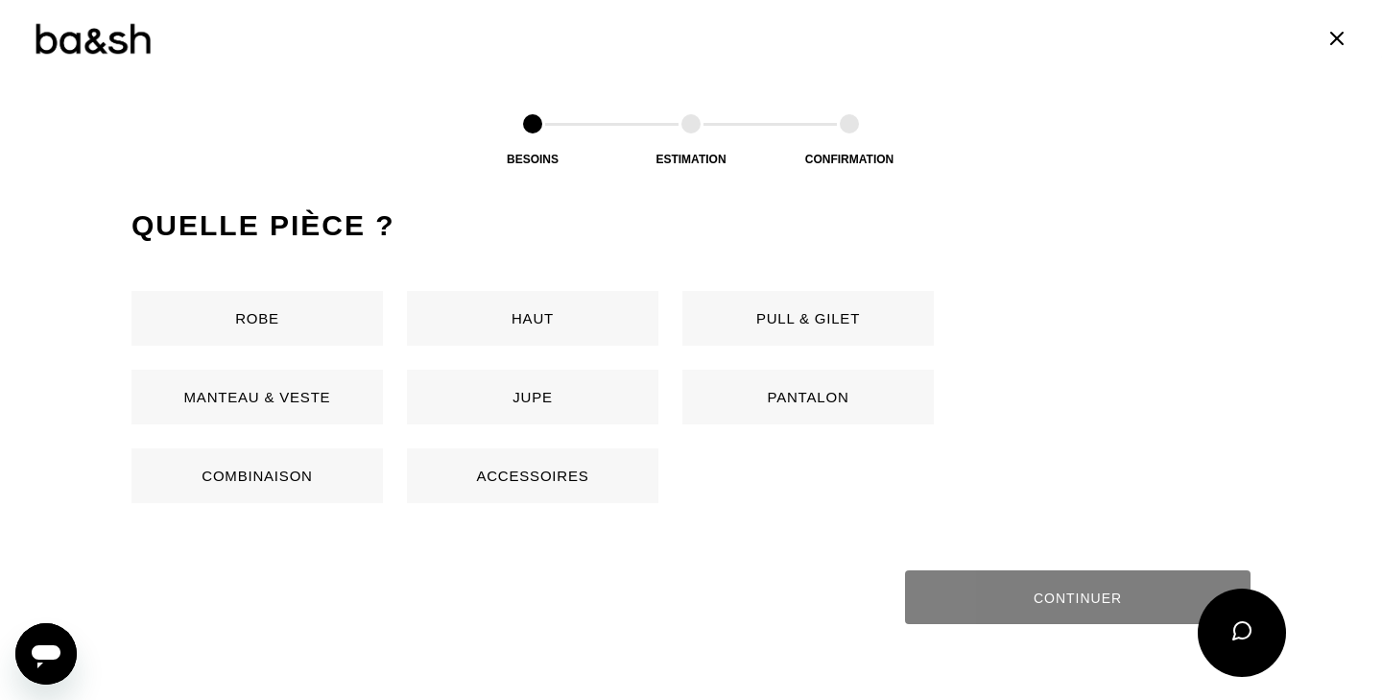
click at [102, 60] on div at bounding box center [691, 38] width 1382 height 77
